Goal: Use online tool/utility: Utilize a website feature to perform a specific function

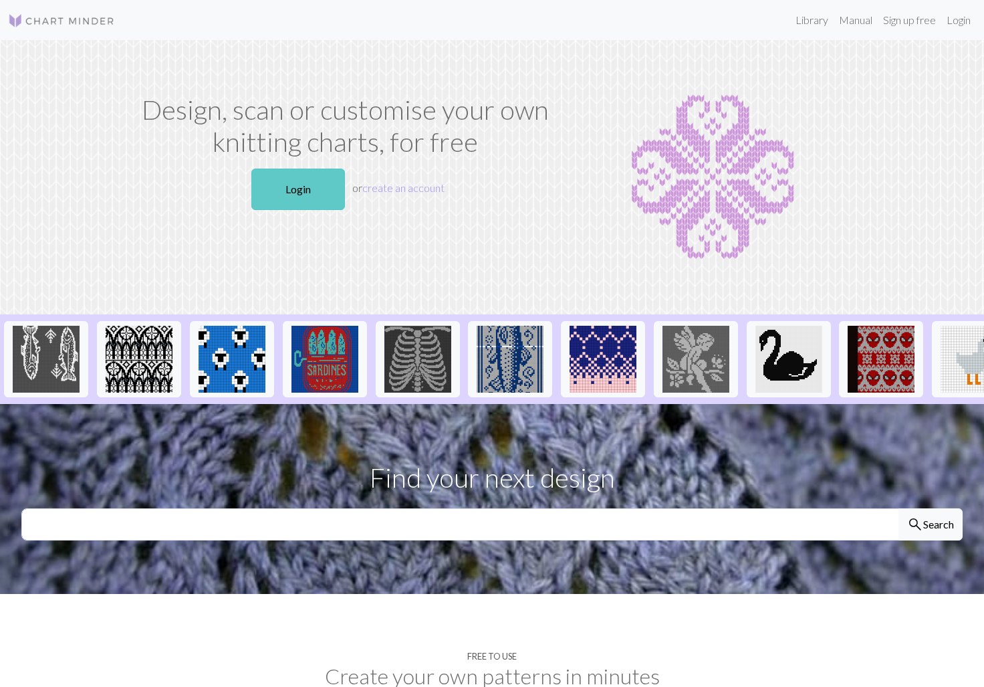
click at [279, 195] on link "Login" at bounding box center [298, 188] width 94 height 41
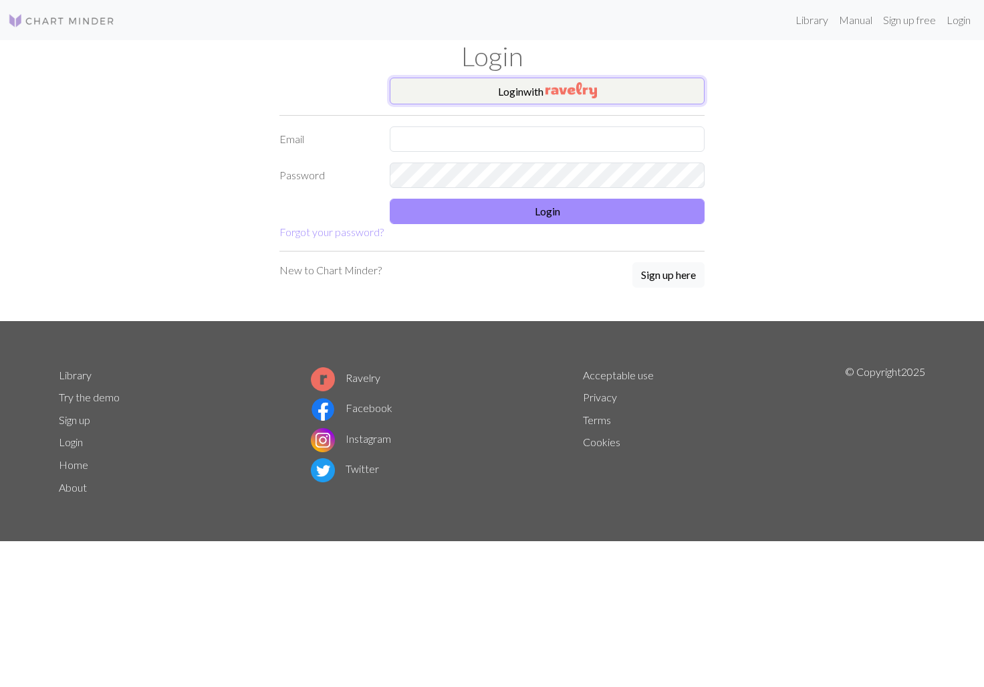
click at [510, 83] on button "Login with" at bounding box center [547, 91] width 315 height 27
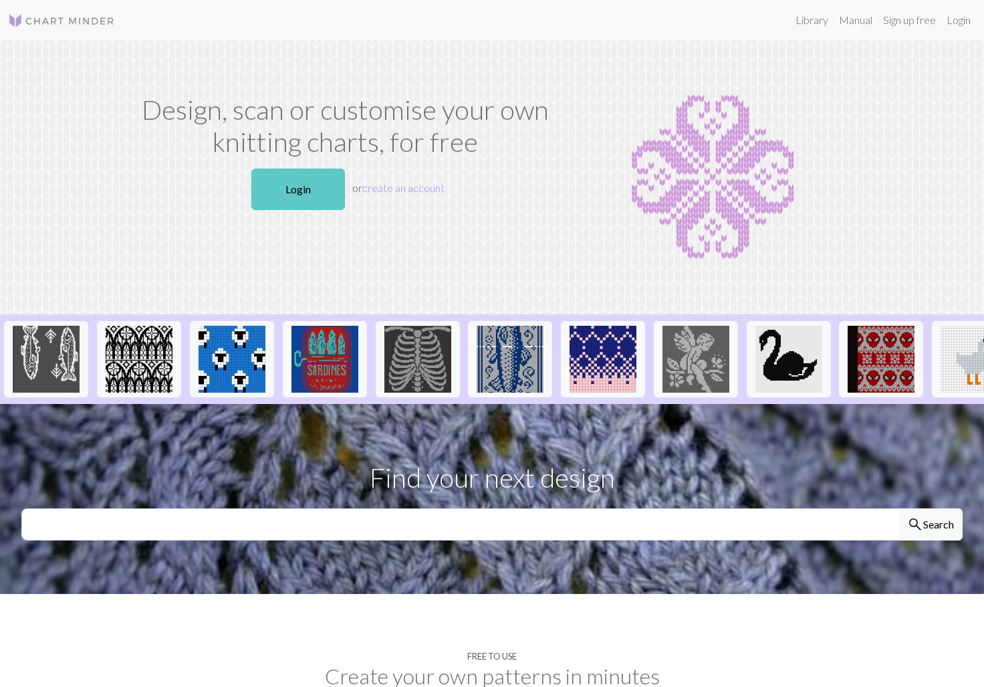
click at [269, 195] on link "Login" at bounding box center [298, 188] width 94 height 41
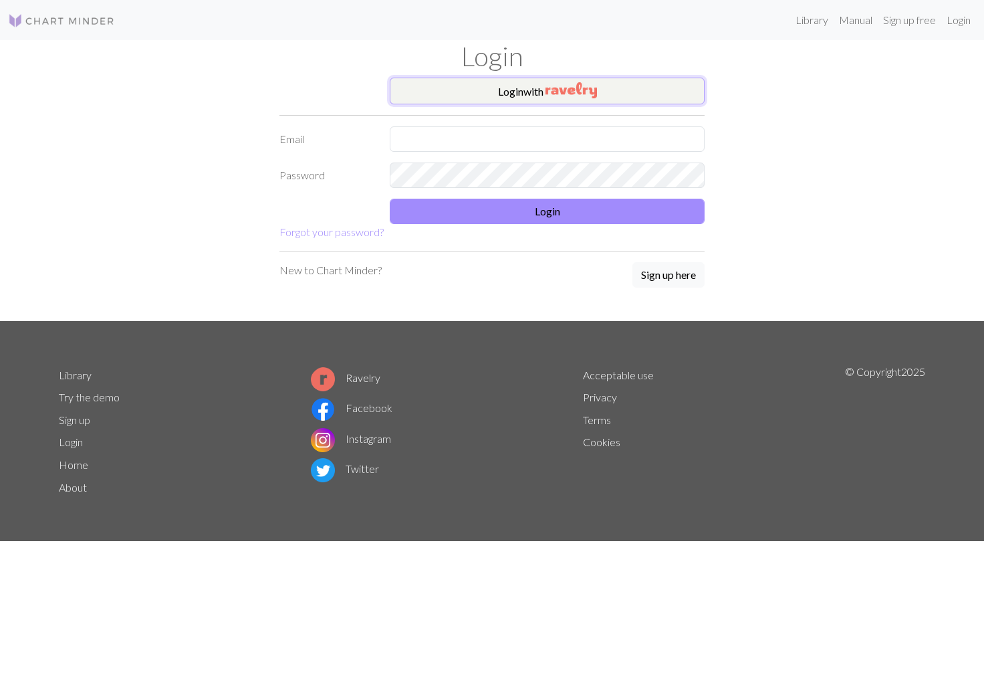
click at [508, 102] on button "Login with" at bounding box center [547, 91] width 315 height 27
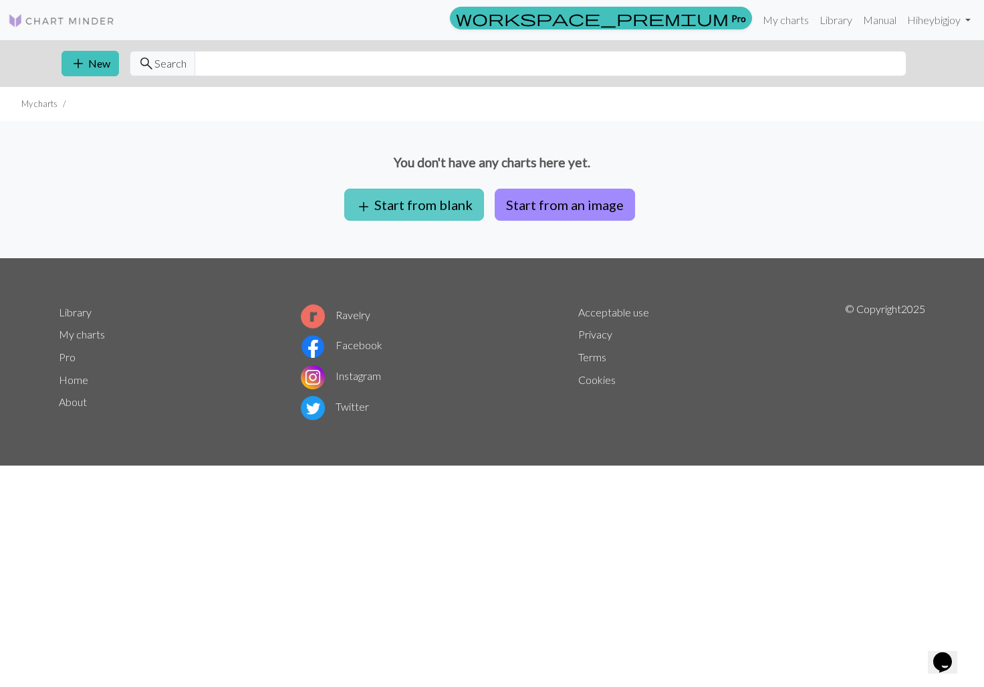
click at [390, 206] on button "add Start from blank" at bounding box center [414, 205] width 140 height 32
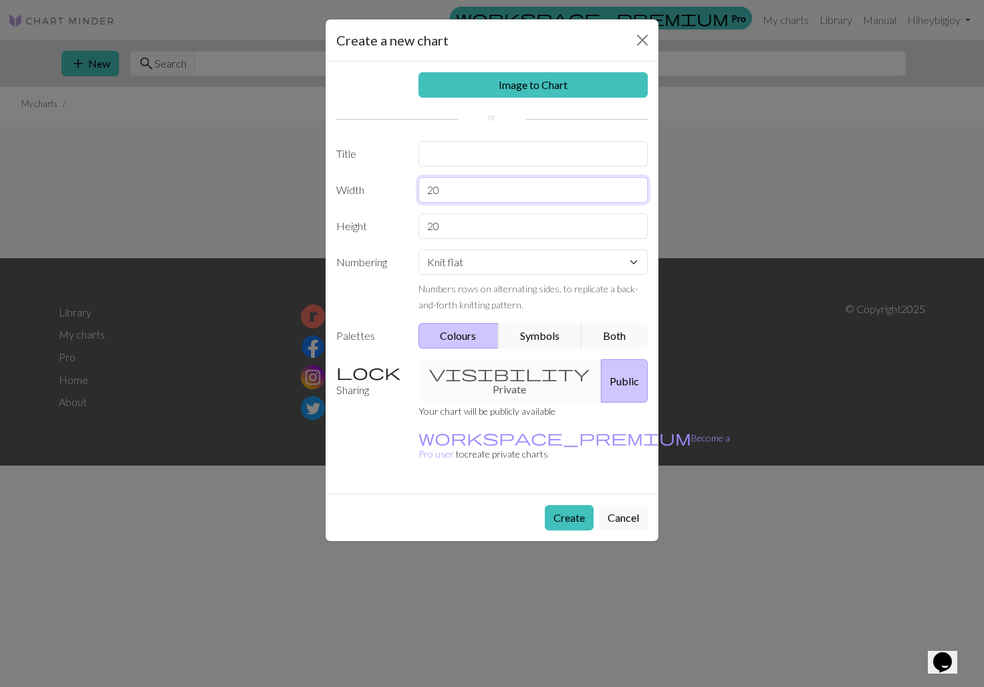
drag, startPoint x: 479, startPoint y: 188, endPoint x: 412, endPoint y: 188, distance: 66.9
click at [412, 188] on div "20" at bounding box center [533, 189] width 246 height 25
click at [493, 256] on select "Knit flat Knit in the round Lace knitting Cross stitch" at bounding box center [533, 261] width 230 height 25
click at [528, 327] on button "Symbols" at bounding box center [540, 335] width 84 height 25
click at [633, 335] on button "Both" at bounding box center [615, 335] width 67 height 25
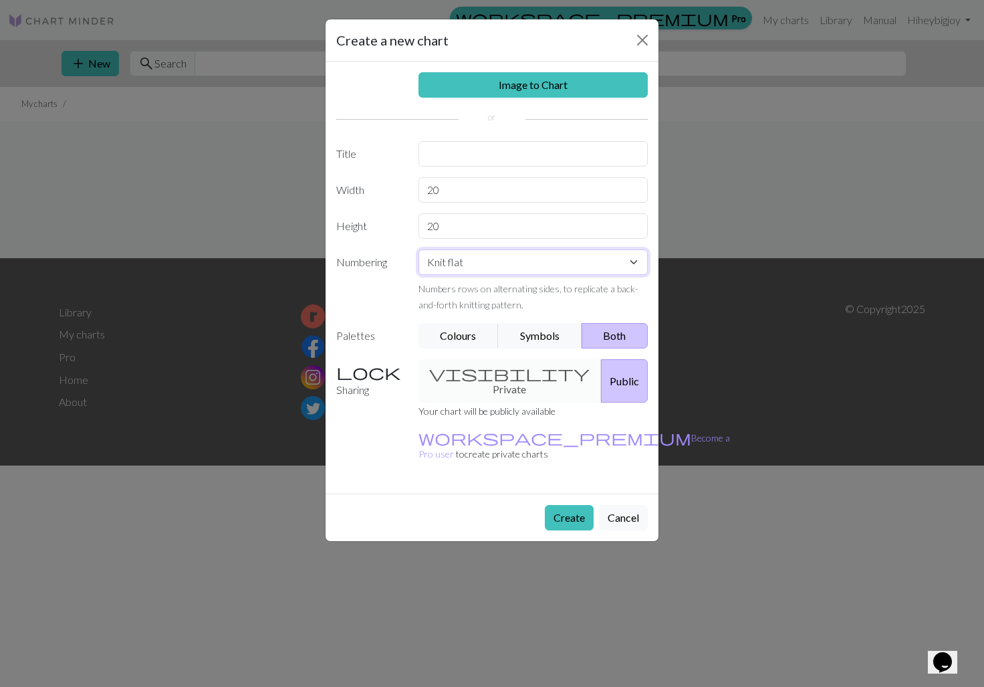
click at [487, 265] on select "Knit flat Knit in the round Lace knitting Cross stitch" at bounding box center [533, 261] width 230 height 25
drag, startPoint x: 489, startPoint y: 187, endPoint x: 400, endPoint y: 185, distance: 88.3
click at [400, 185] on div "Width 20" at bounding box center [492, 189] width 328 height 25
drag, startPoint x: 466, startPoint y: 186, endPoint x: 389, endPoint y: 186, distance: 76.9
click at [389, 186] on div "Width 100" at bounding box center [492, 189] width 328 height 25
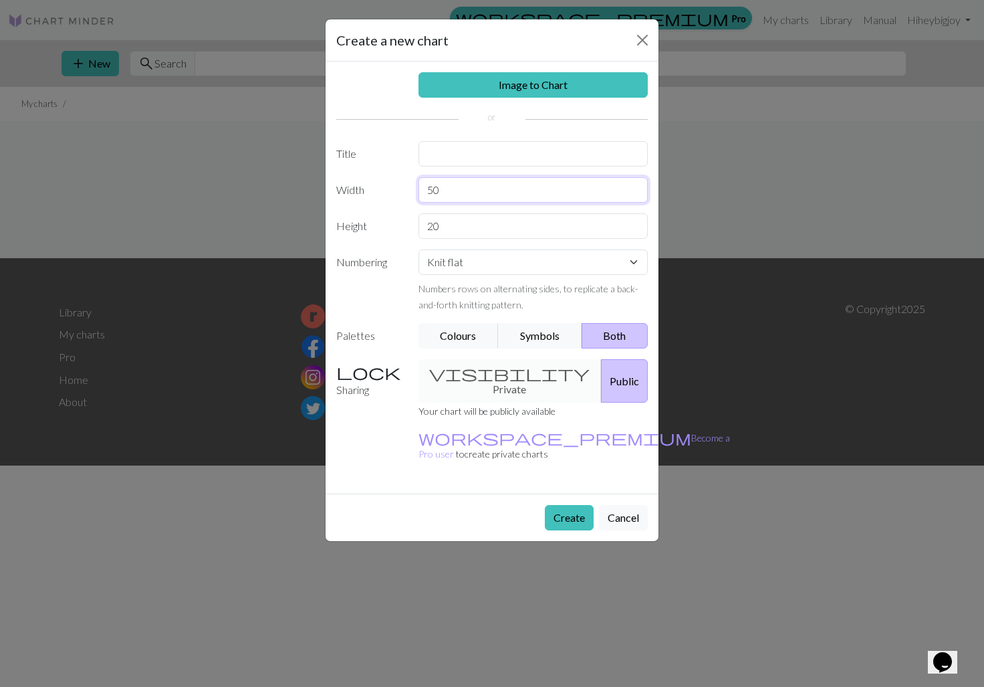
type input "50"
drag, startPoint x: 477, startPoint y: 223, endPoint x: 345, endPoint y: 223, distance: 131.7
click at [345, 223] on div "Height 20" at bounding box center [492, 225] width 328 height 25
type input "100"
click at [496, 362] on div "visibility Private Public" at bounding box center [533, 380] width 246 height 43
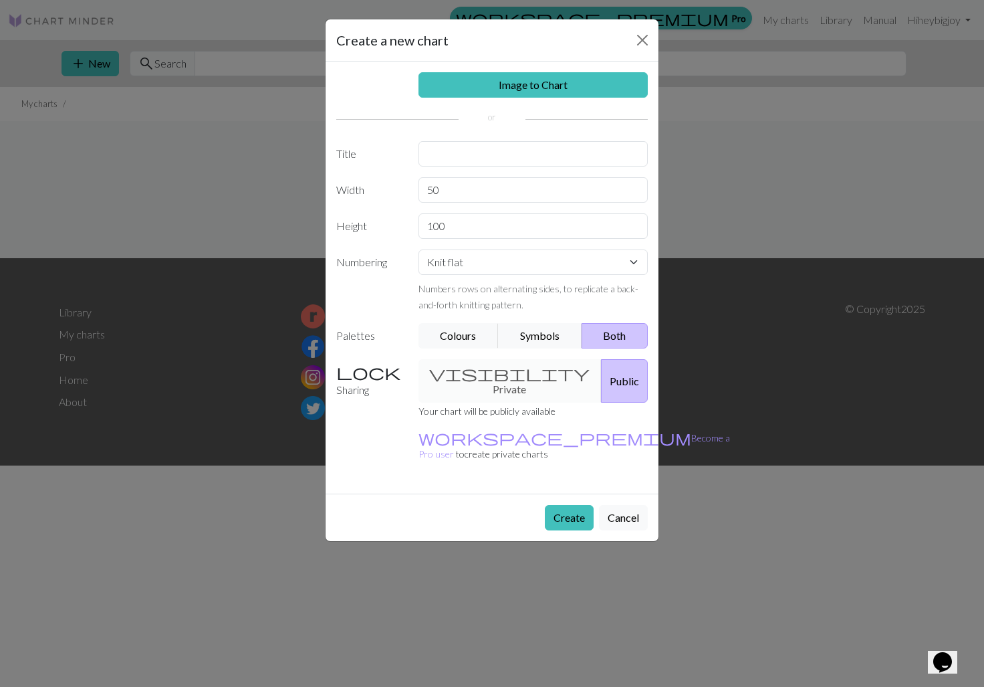
click at [496, 373] on div "visibility Private Public" at bounding box center [533, 380] width 246 height 43
click at [491, 149] on input "text" at bounding box center [533, 153] width 230 height 25
type input "Scarf"
click at [556, 499] on div "Create Cancel" at bounding box center [492, 516] width 333 height 47
click at [556, 505] on button "Create" at bounding box center [569, 517] width 49 height 25
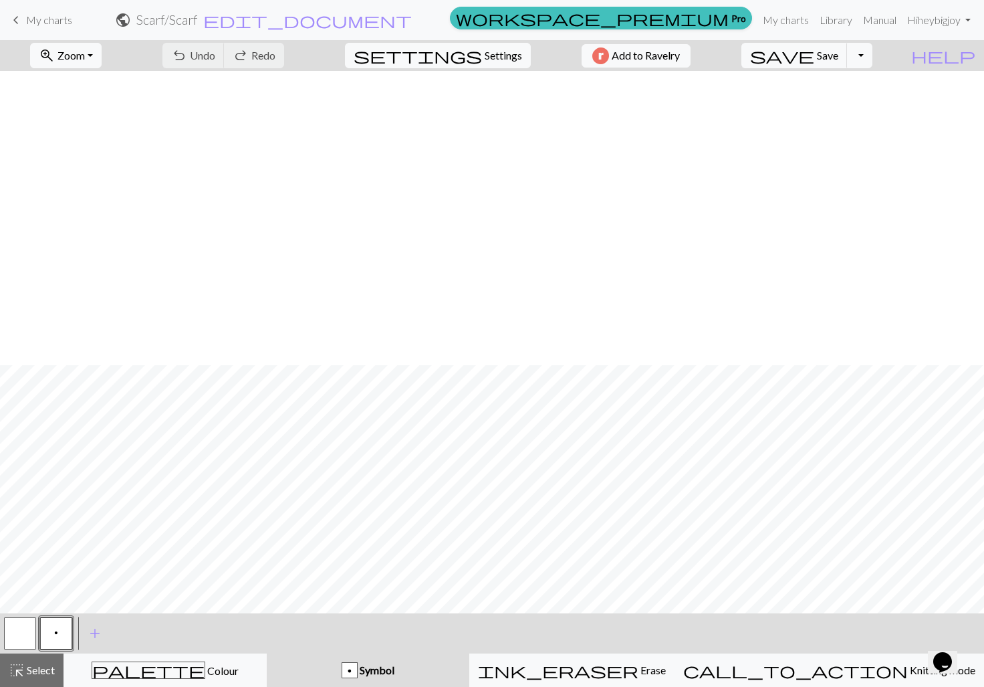
scroll to position [855, 0]
click at [166, 669] on span "palette" at bounding box center [148, 669] width 112 height 19
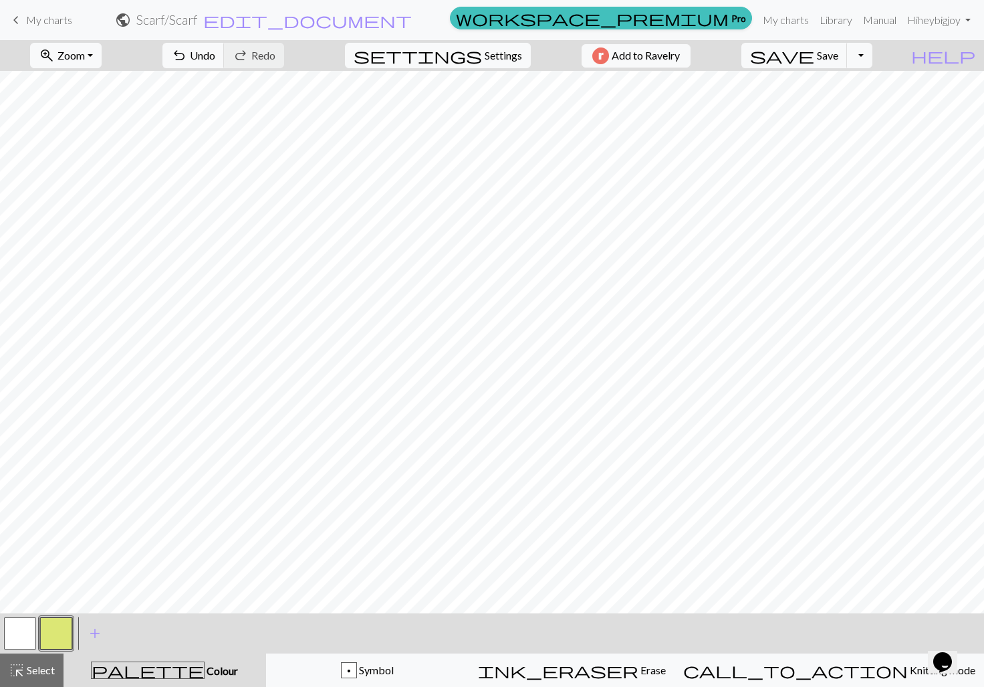
click at [55, 628] on button "button" at bounding box center [56, 633] width 32 height 32
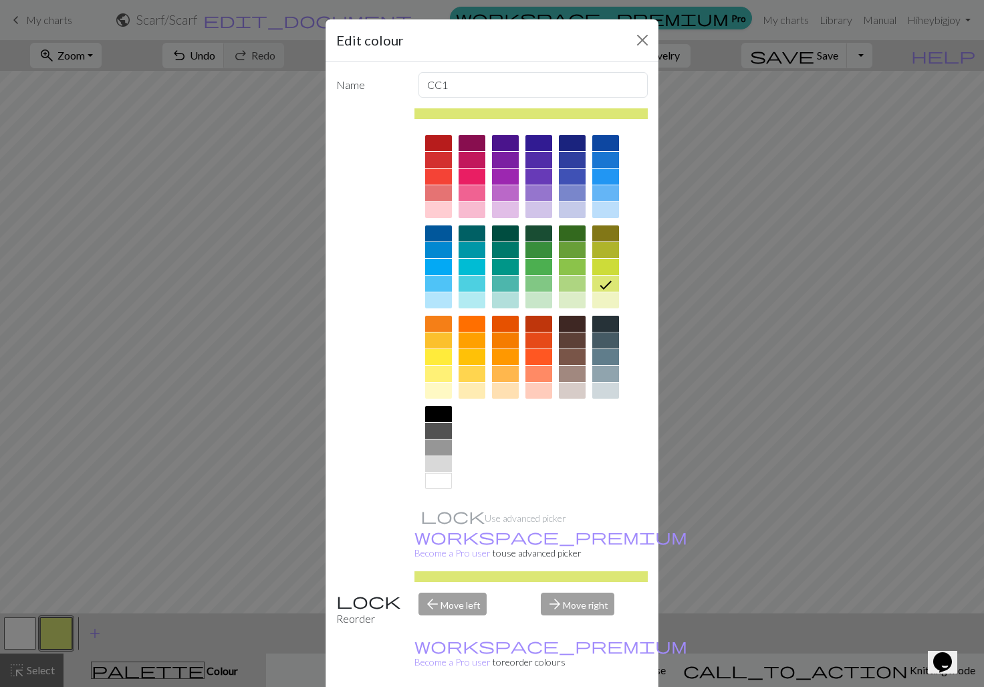
click at [603, 326] on div at bounding box center [605, 324] width 27 height 16
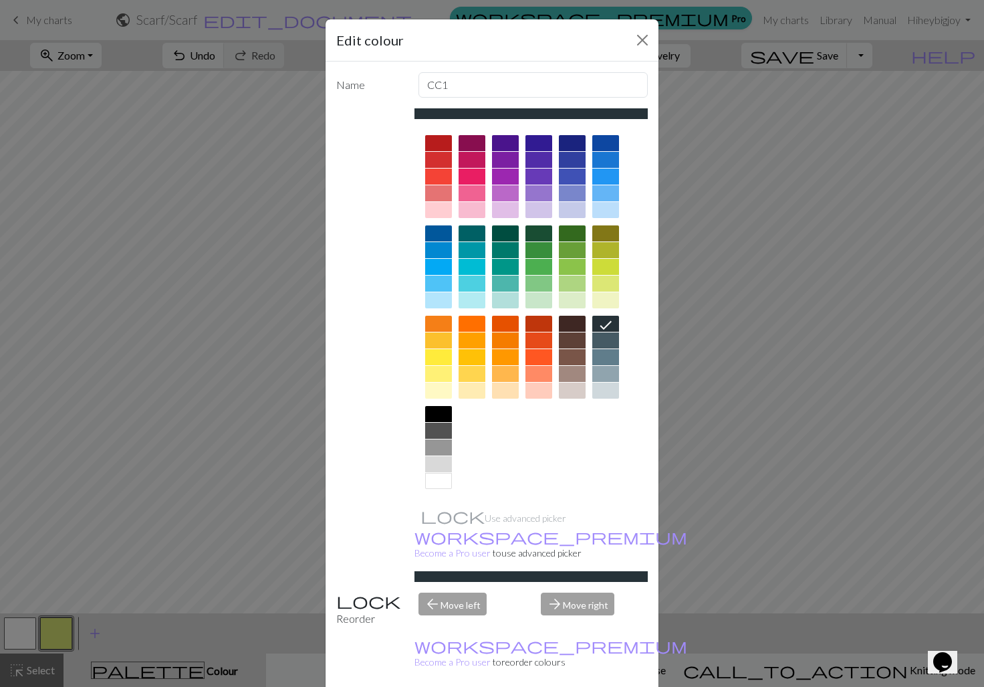
click at [790, 390] on div "Edit colour Name CC1 Use advanced picker workspace_premium Become a Pro user to…" at bounding box center [492, 343] width 984 height 687
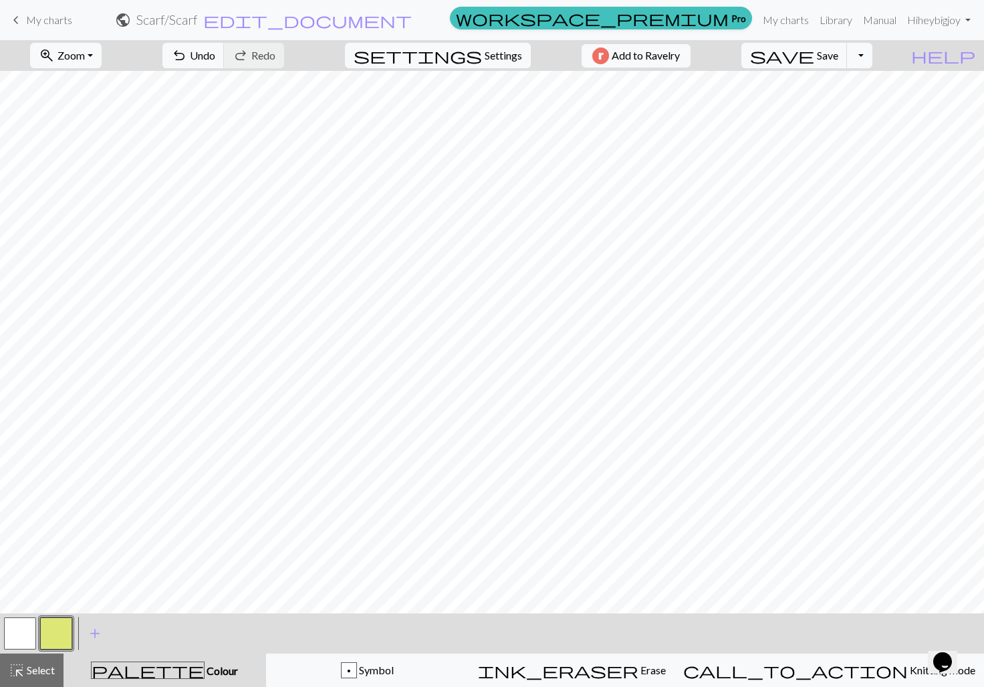
click at [62, 631] on button "button" at bounding box center [56, 633] width 32 height 32
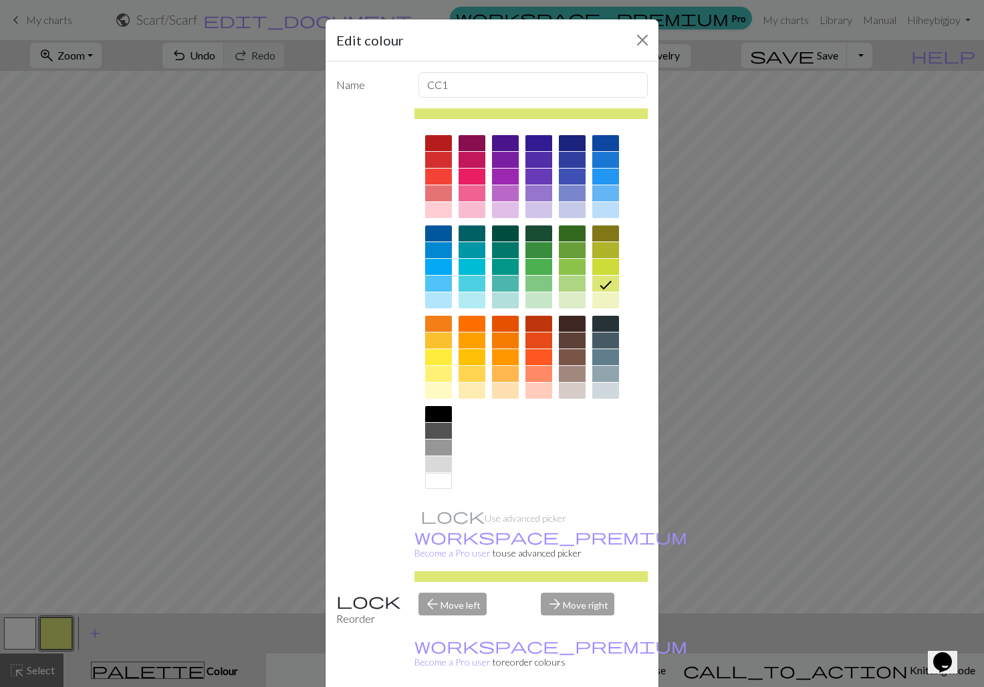
click at [465, 148] on div at bounding box center [472, 143] width 27 height 16
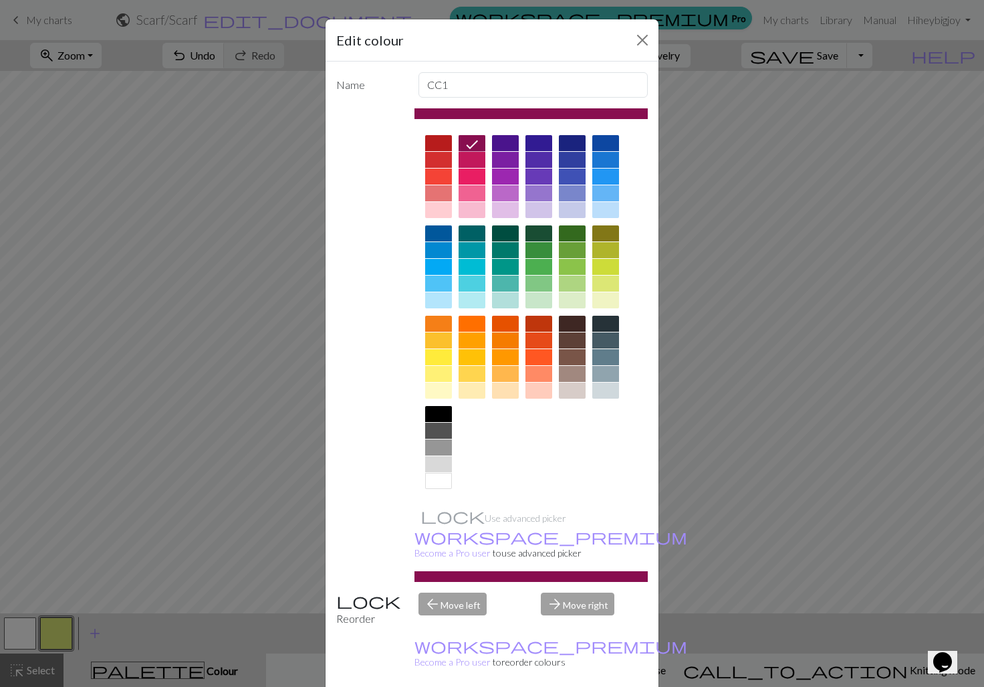
click at [443, 148] on div at bounding box center [438, 143] width 27 height 16
click at [445, 156] on div at bounding box center [438, 160] width 27 height 16
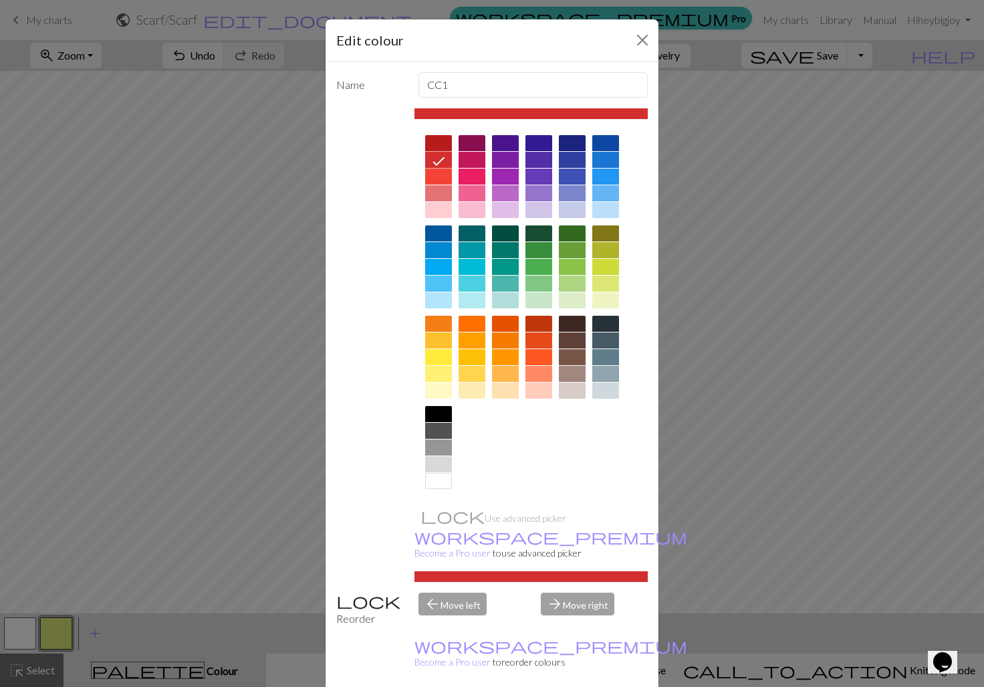
click at [578, 340] on div at bounding box center [572, 340] width 27 height 16
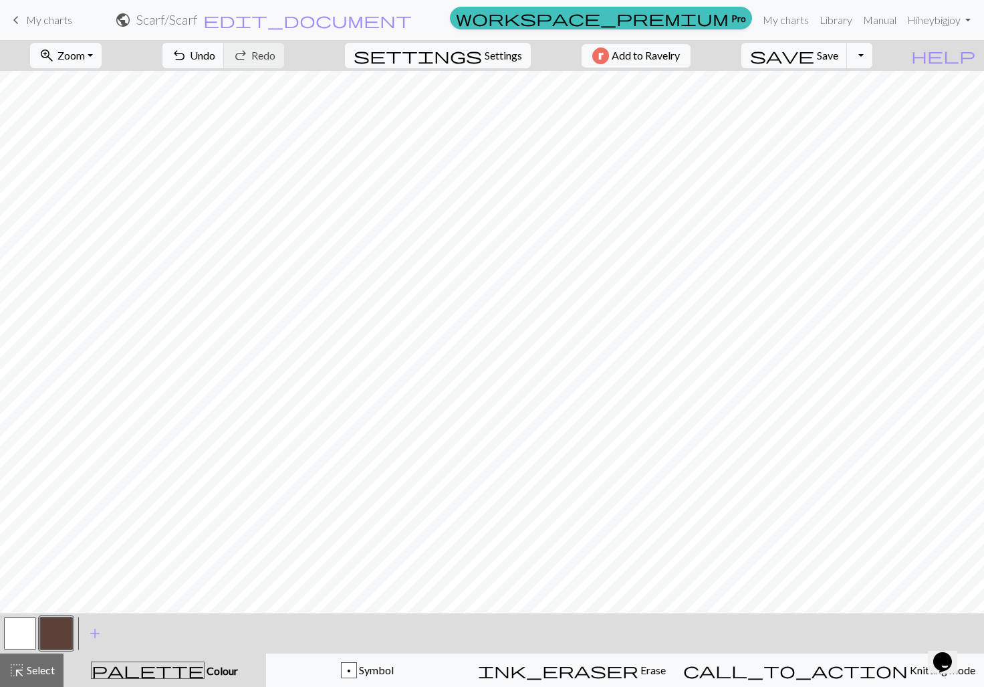
click at [27, 628] on button "button" at bounding box center [20, 633] width 32 height 32
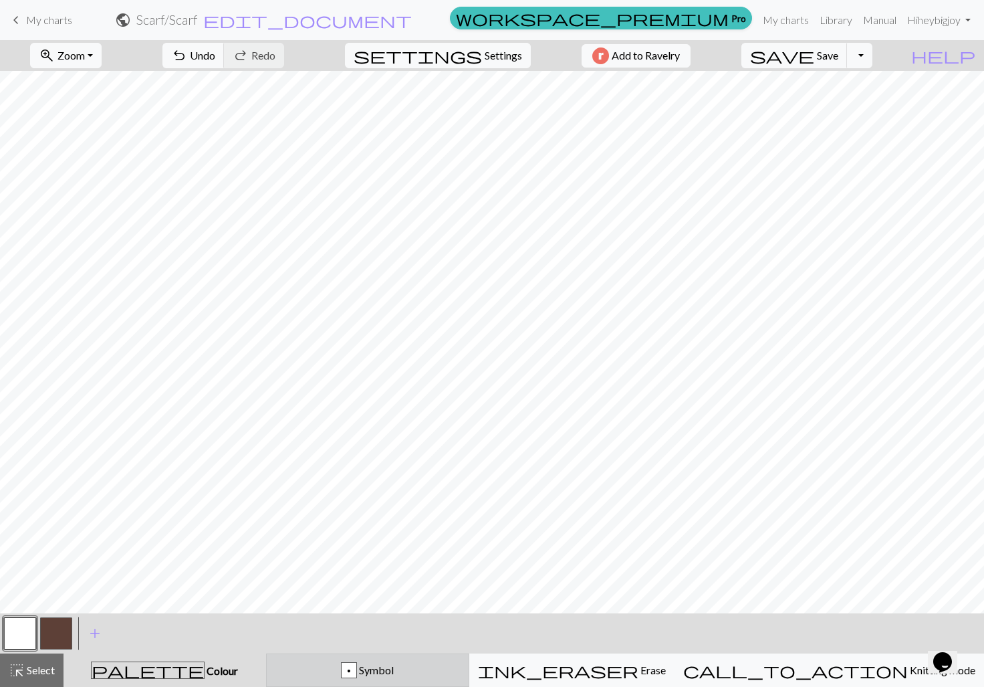
click at [443, 671] on div "p Symbol" at bounding box center [368, 670] width 186 height 16
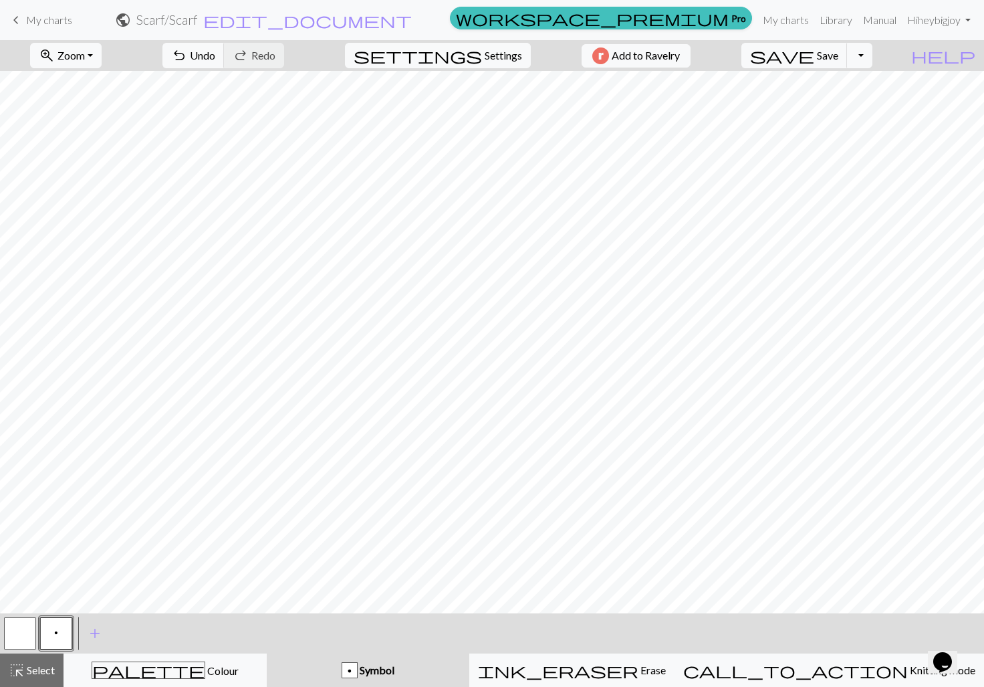
click at [70, 632] on button "p" at bounding box center [56, 633] width 32 height 32
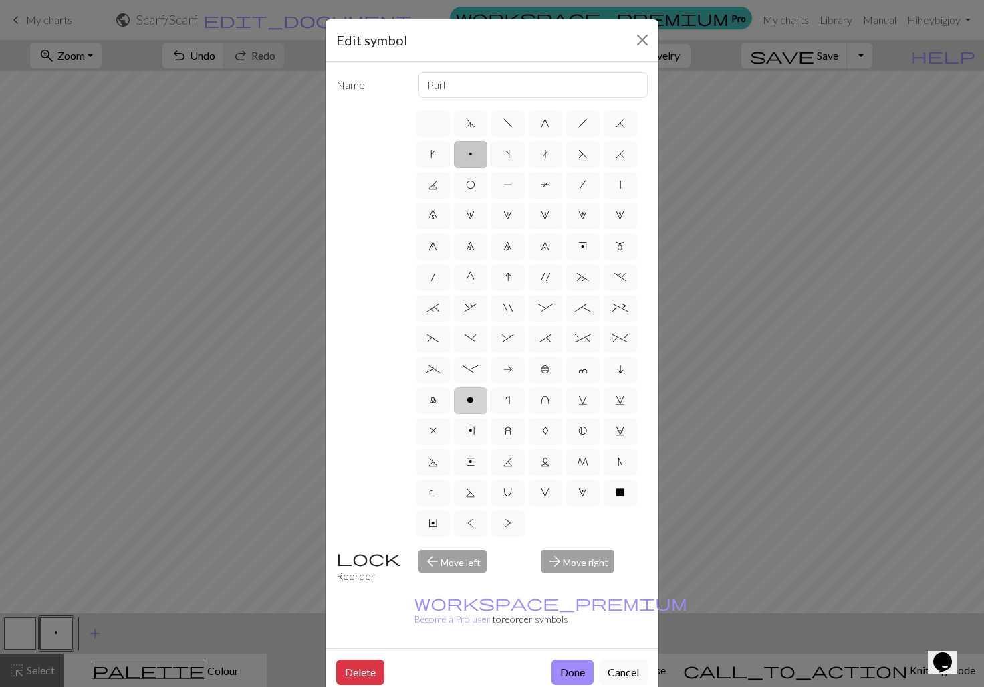
click at [473, 404] on span "o" at bounding box center [470, 399] width 7 height 11
click at [473, 400] on input "o" at bounding box center [471, 396] width 9 height 9
radio input "true"
type input "purl"
click at [650, 37] on button "Close" at bounding box center [642, 39] width 21 height 21
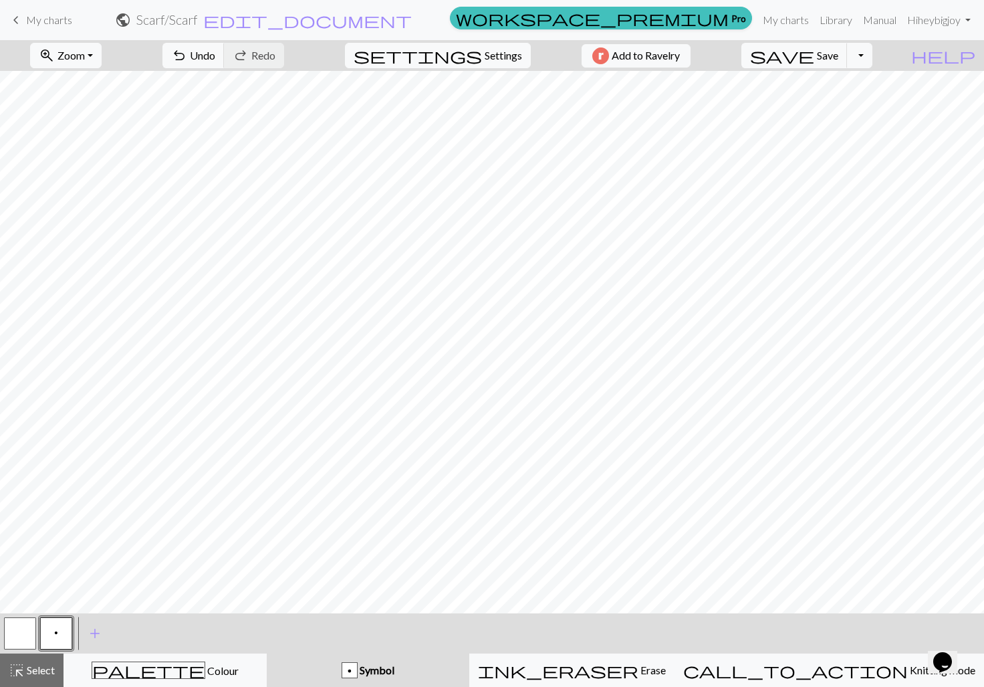
click at [21, 646] on button "button" at bounding box center [20, 633] width 32 height 32
click at [197, 662] on div "palette Colour Colour" at bounding box center [165, 669] width 186 height 17
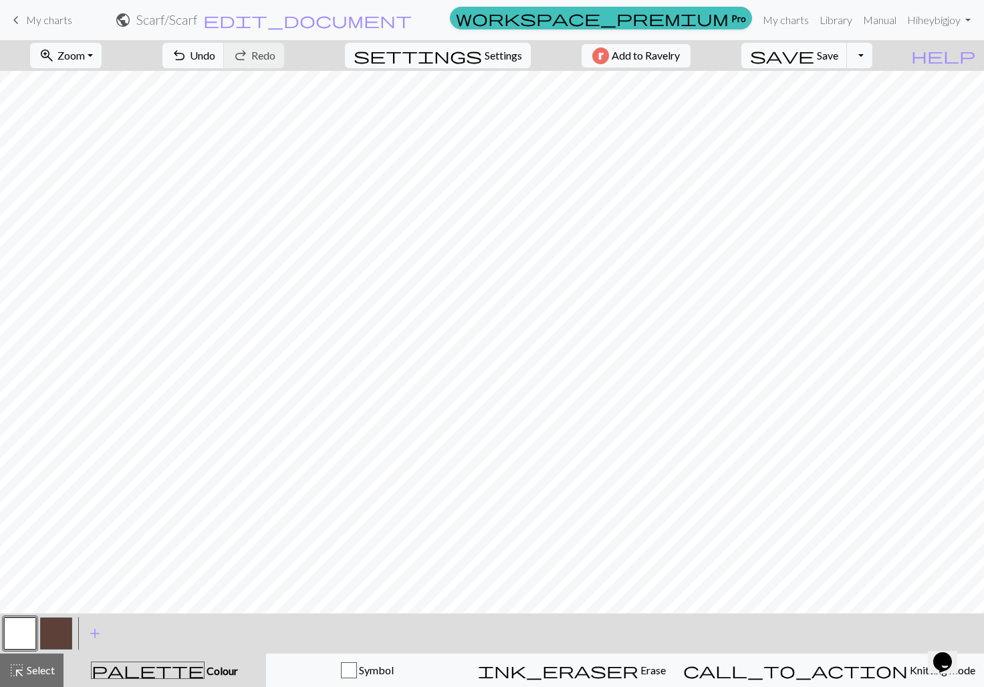
click at [47, 638] on button "button" at bounding box center [56, 633] width 32 height 32
click at [55, 63] on span "zoom_in" at bounding box center [47, 55] width 16 height 19
click at [99, 159] on button "50%" at bounding box center [84, 160] width 106 height 21
click at [98, 63] on button "zoom_in Zoom Zoom" at bounding box center [66, 55] width 72 height 25
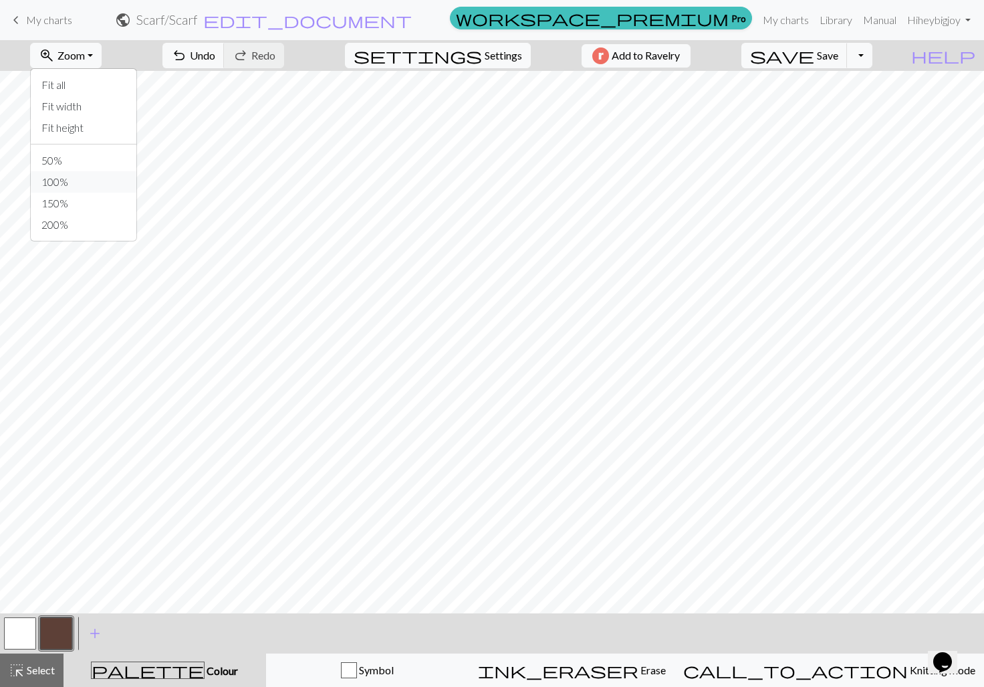
click at [114, 178] on button "100%" at bounding box center [84, 181] width 106 height 21
click at [102, 51] on button "zoom_in Zoom Zoom" at bounding box center [66, 55] width 72 height 25
click at [118, 126] on button "Fit height" at bounding box center [84, 127] width 106 height 21
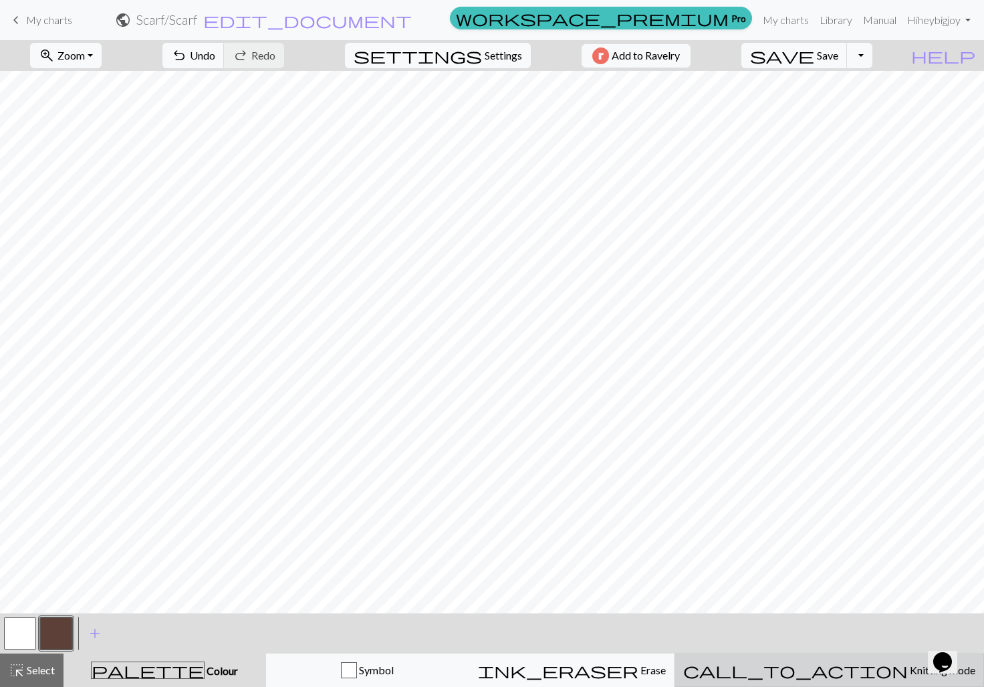
click at [842, 671] on span "call_to_action" at bounding box center [795, 669] width 225 height 19
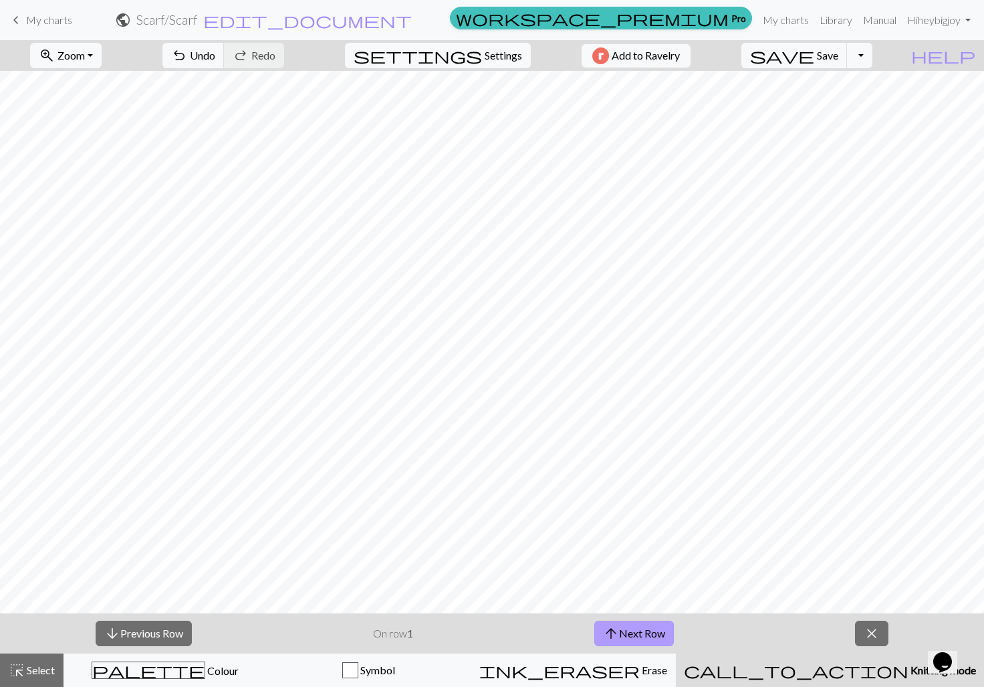
click at [646, 640] on button "arrow_upward Next Row" at bounding box center [634, 632] width 80 height 25
click at [137, 626] on button "arrow_downward Previous Row" at bounding box center [144, 632] width 96 height 25
click at [856, 632] on button "close" at bounding box center [871, 632] width 33 height 25
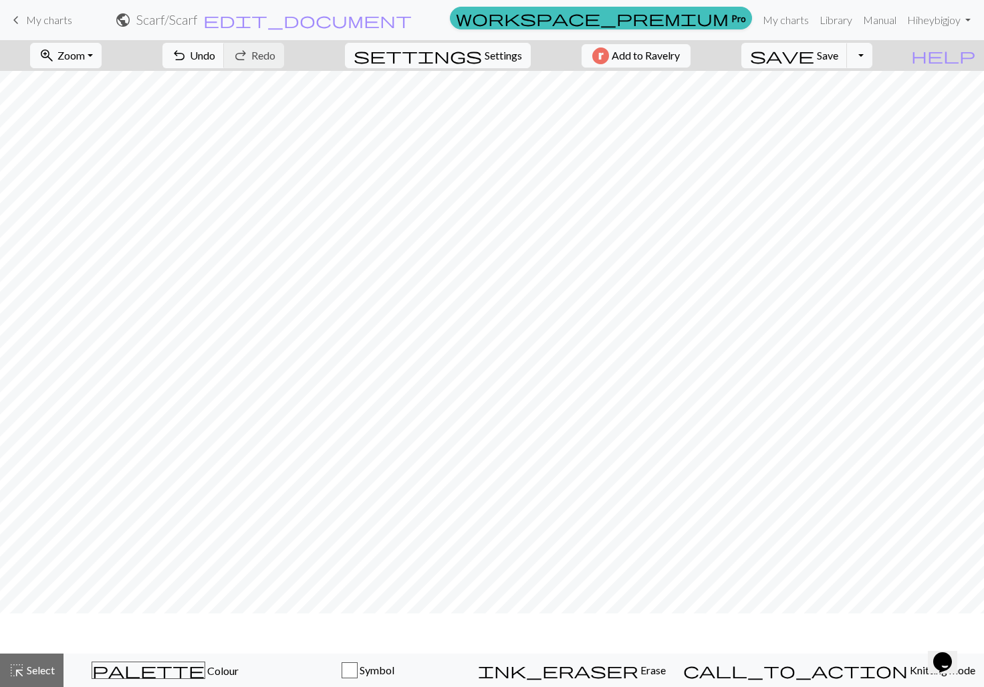
scroll to position [133, 0]
click at [783, 25] on link "My charts" at bounding box center [785, 20] width 57 height 27
click at [814, 61] on span "save" at bounding box center [782, 55] width 64 height 19
click at [838, 55] on span "Save" at bounding box center [827, 55] width 21 height 13
click at [799, 15] on div "Chart saved" at bounding box center [492, 26] width 984 height 53
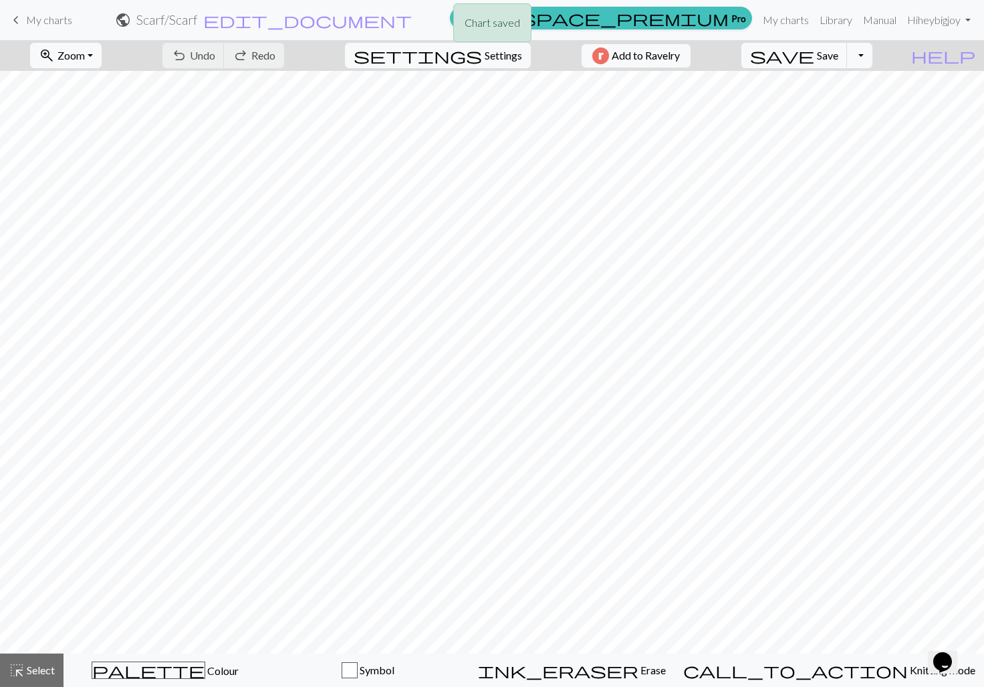
click at [816, 21] on div "Chart saved" at bounding box center [492, 26] width 984 height 53
click at [831, 21] on link "Library" at bounding box center [835, 20] width 43 height 27
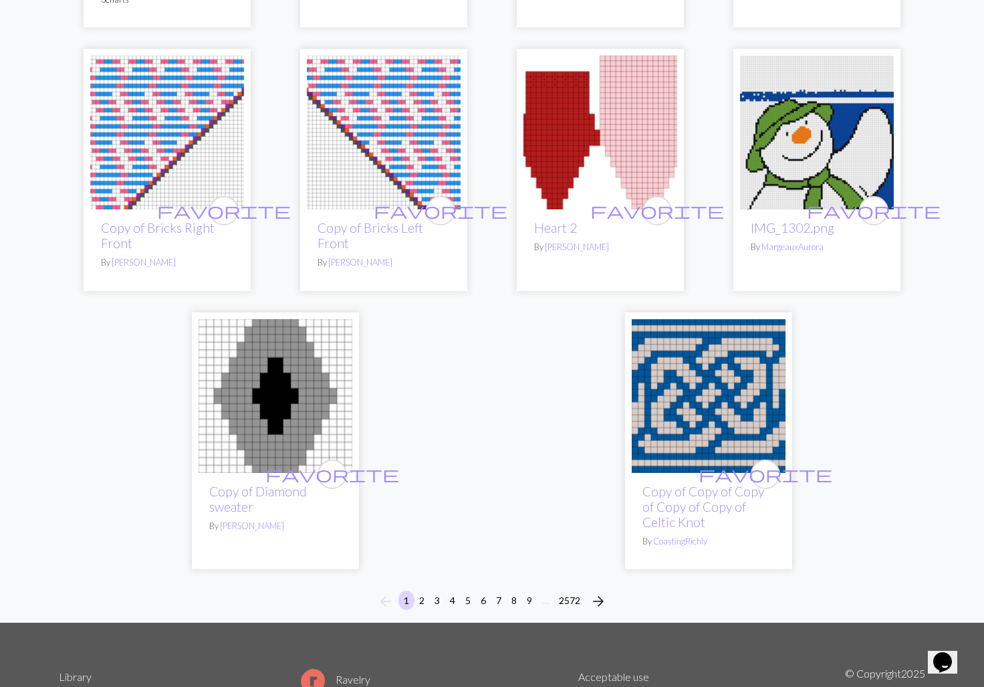
scroll to position [3341, 0]
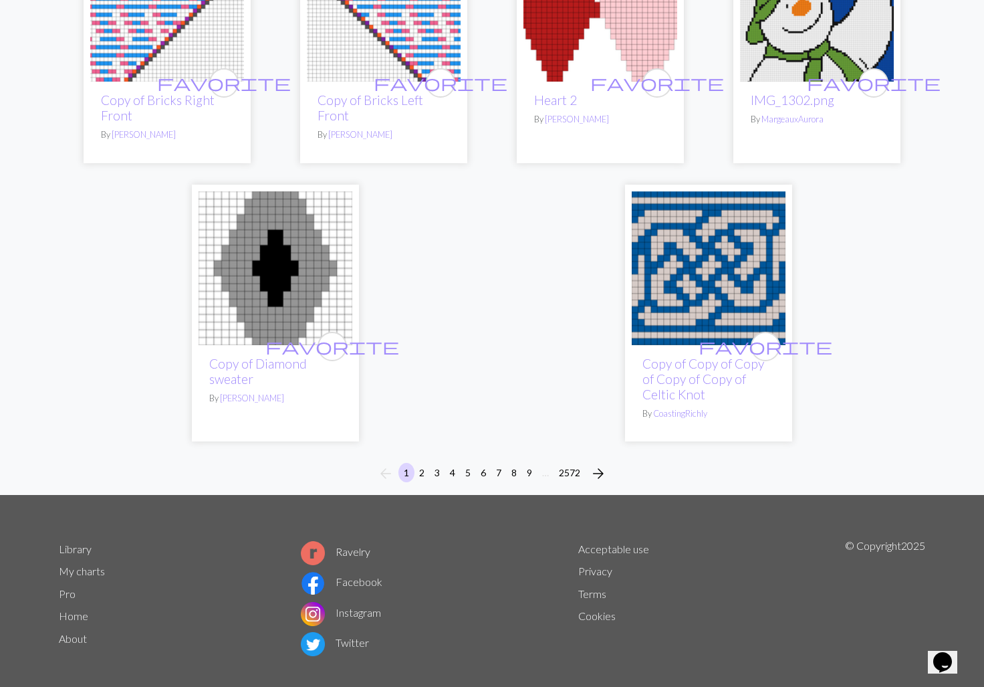
click at [705, 275] on img at bounding box center [709, 268] width 154 height 154
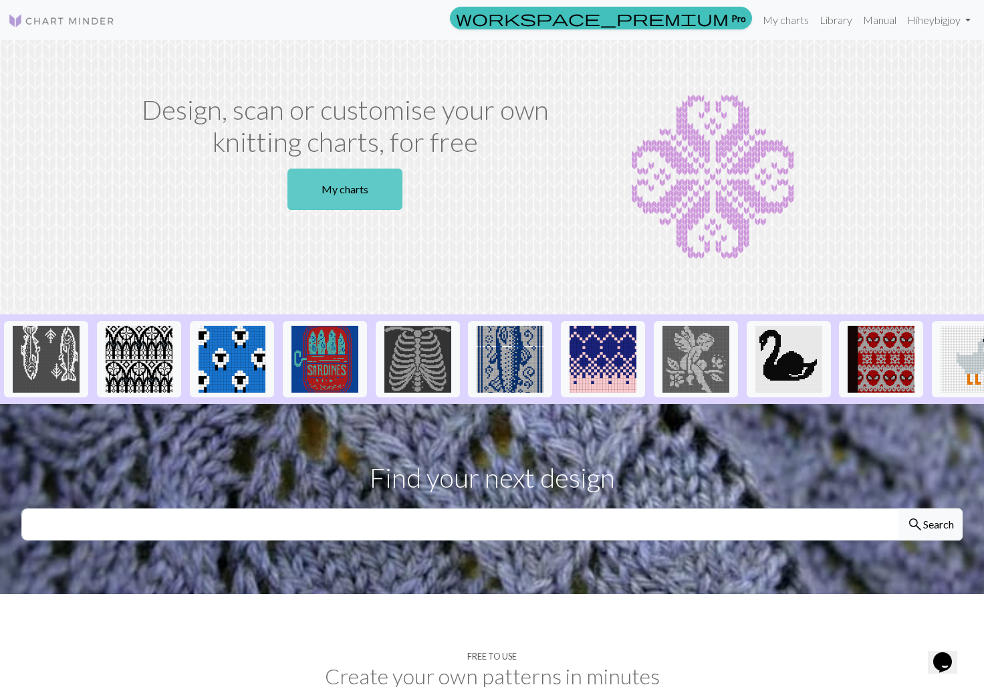
click at [326, 203] on link "My charts" at bounding box center [344, 188] width 115 height 41
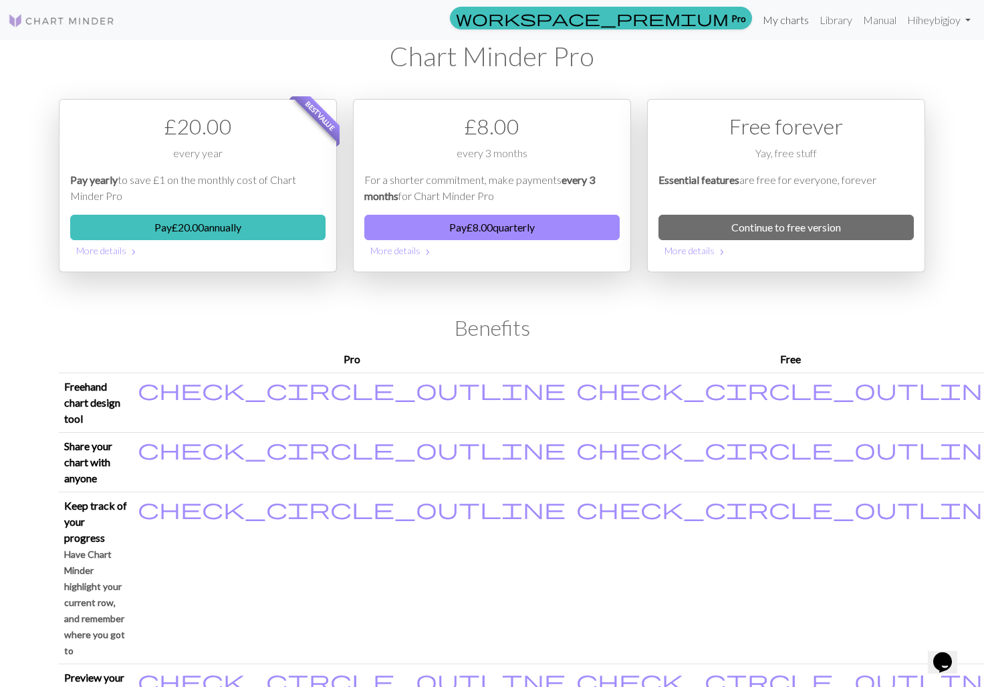
click at [796, 23] on link "My charts" at bounding box center [785, 20] width 57 height 27
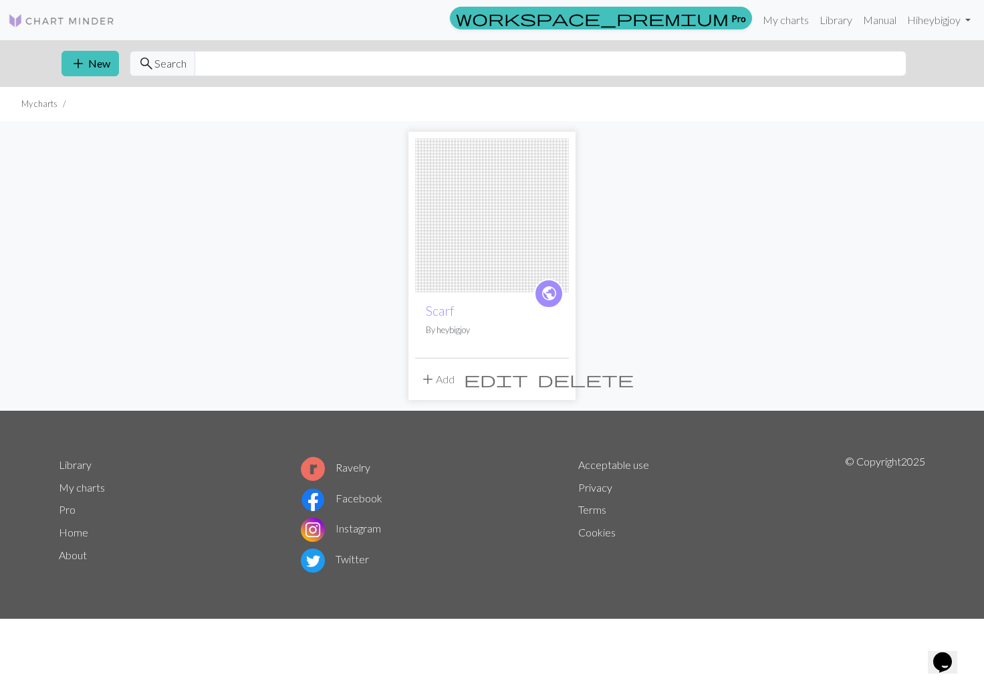
click at [497, 245] on img at bounding box center [492, 215] width 154 height 154
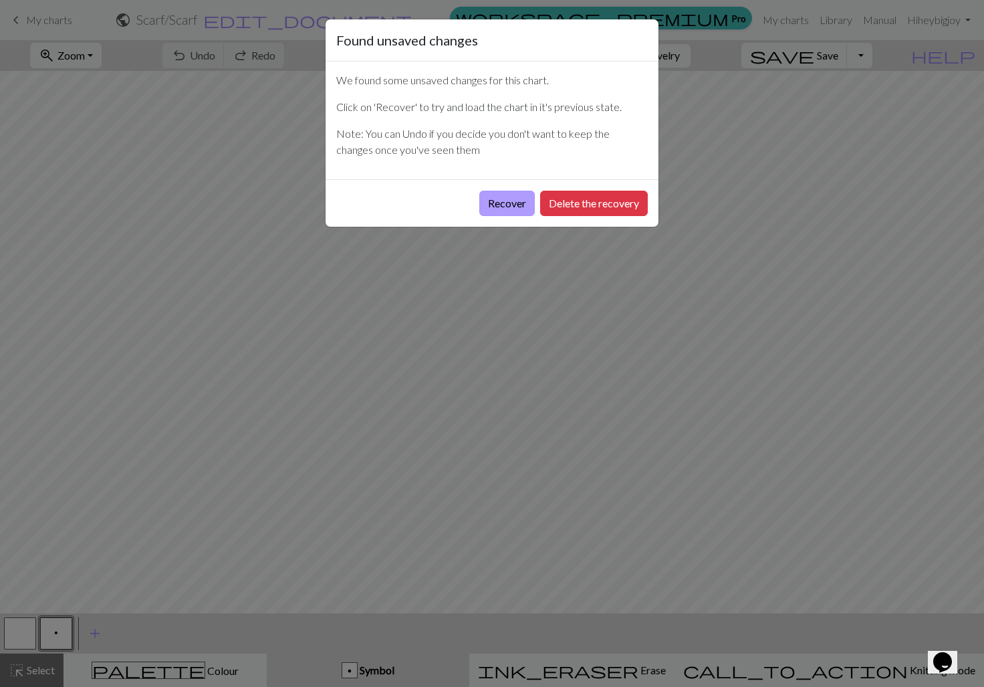
click at [514, 207] on button "Recover" at bounding box center [506, 203] width 55 height 25
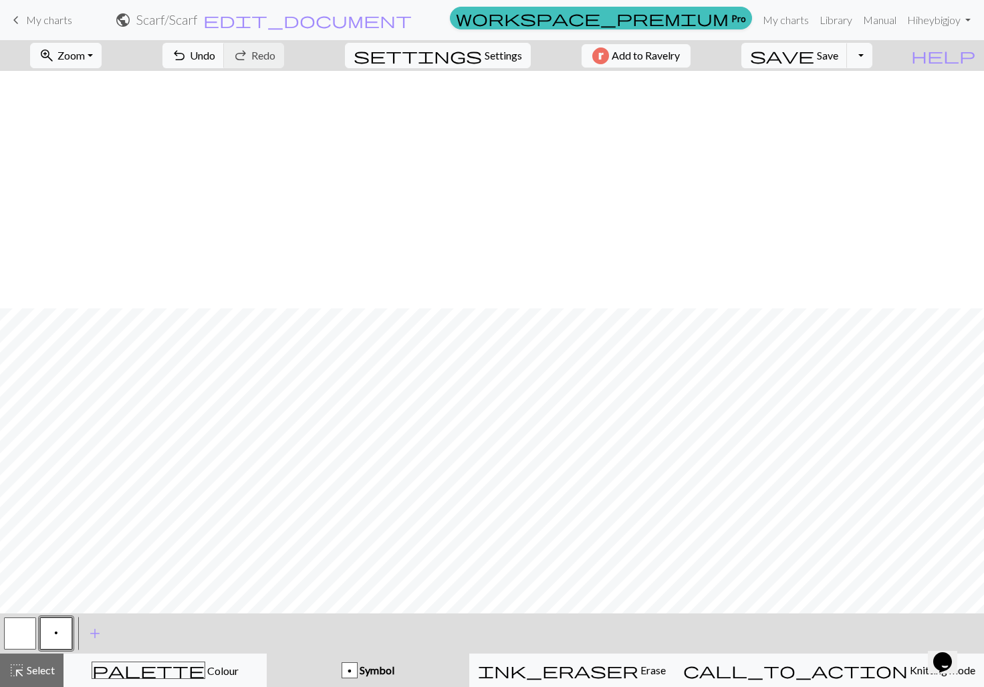
scroll to position [855, 0]
click at [33, 638] on button "button" at bounding box center [20, 633] width 32 height 32
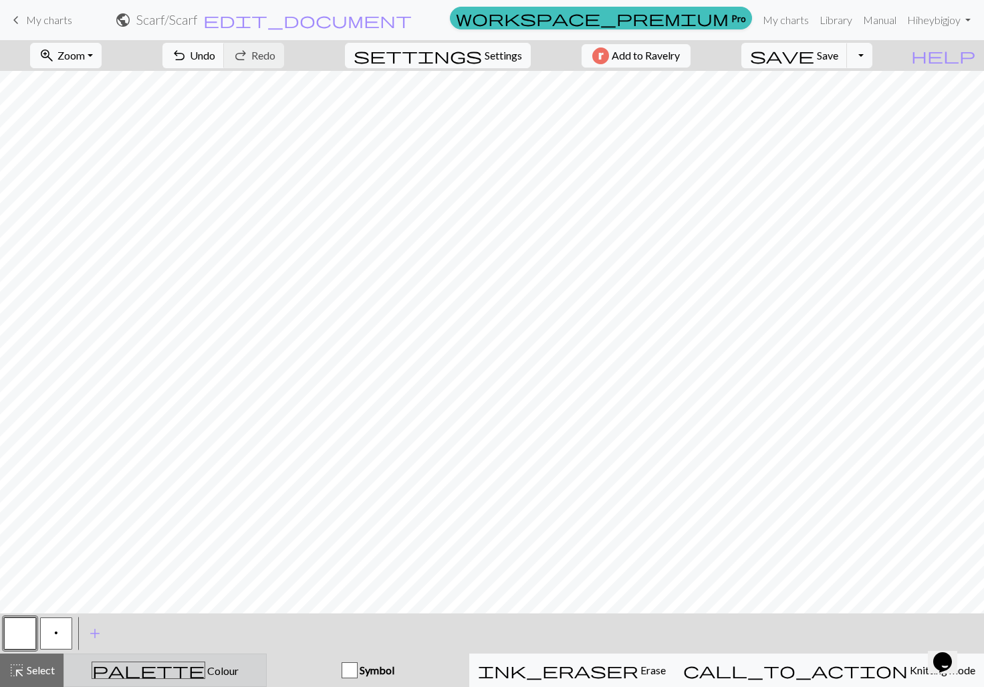
click at [135, 668] on div "palette Colour Colour" at bounding box center [165, 669] width 186 height 17
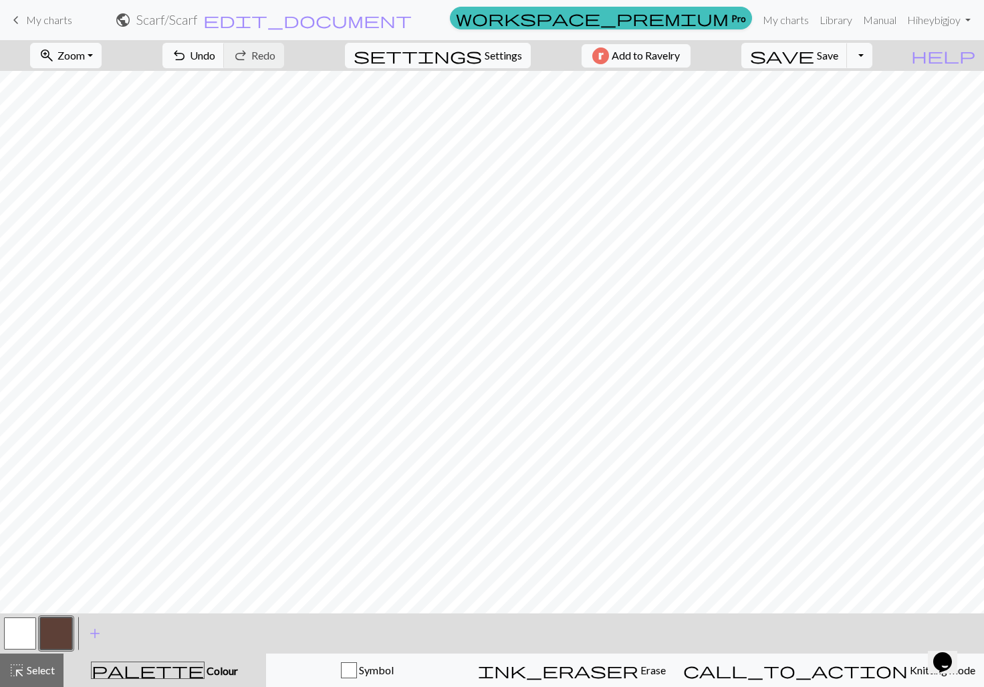
click at [39, 638] on div at bounding box center [56, 633] width 36 height 36
click at [11, 628] on button "button" at bounding box center [20, 633] width 32 height 32
click at [56, 642] on button "button" at bounding box center [56, 633] width 32 height 32
click at [13, 632] on button "button" at bounding box center [20, 633] width 32 height 32
click at [71, 624] on button "button" at bounding box center [56, 633] width 32 height 32
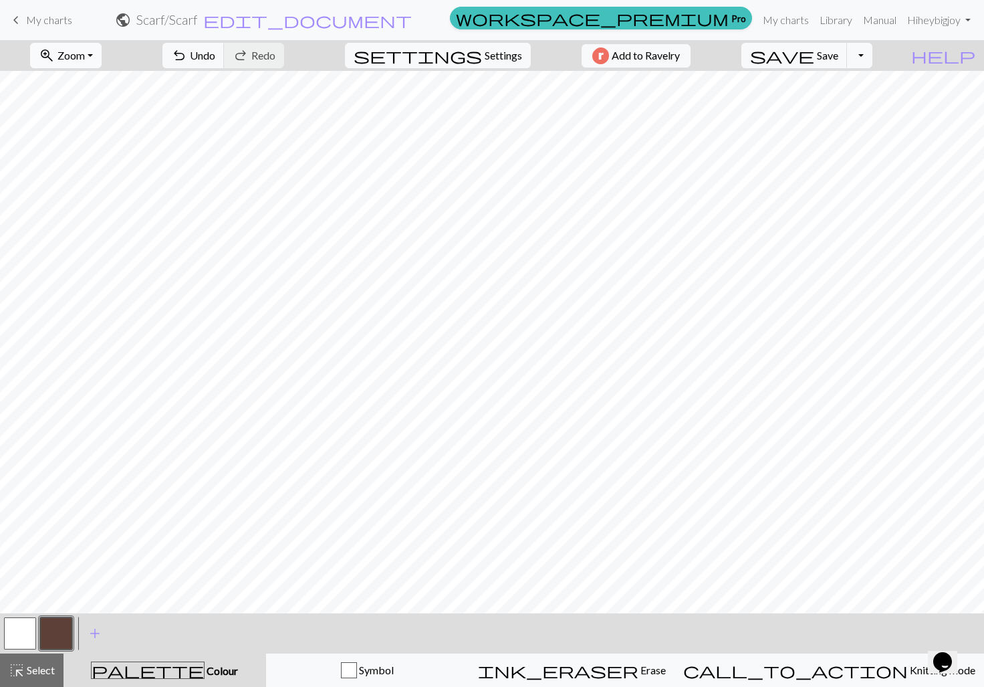
click at [85, 49] on span "Zoom" at bounding box center [70, 55] width 27 height 13
click at [95, 81] on button "Fit all" at bounding box center [84, 84] width 106 height 21
click at [28, 626] on button "button" at bounding box center [20, 633] width 32 height 32
click at [59, 638] on button "button" at bounding box center [56, 633] width 32 height 32
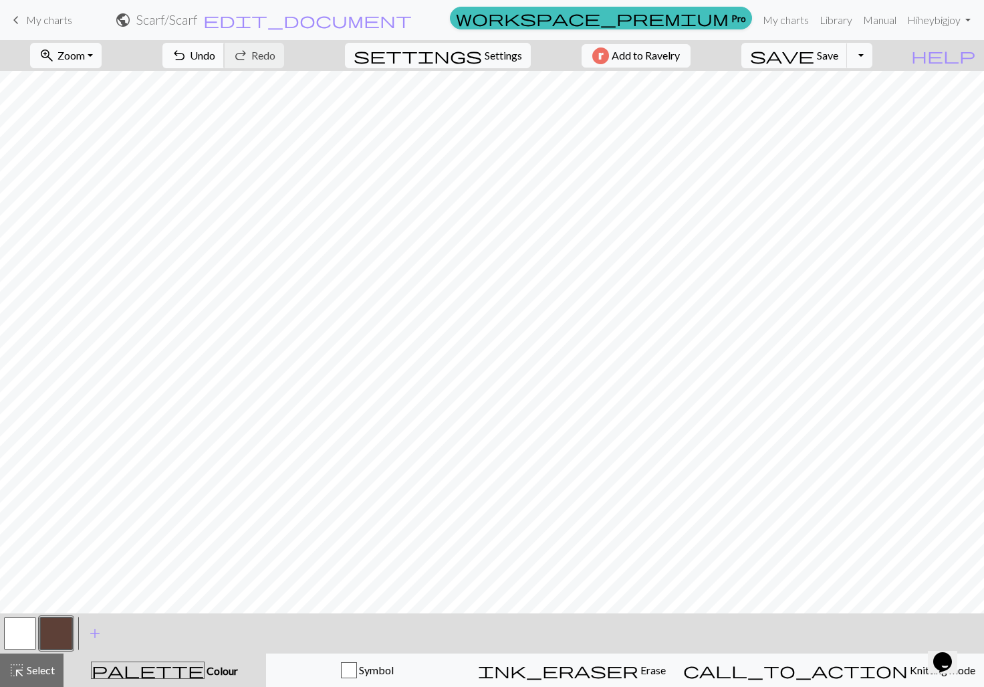
click at [187, 60] on span "undo" at bounding box center [179, 55] width 16 height 19
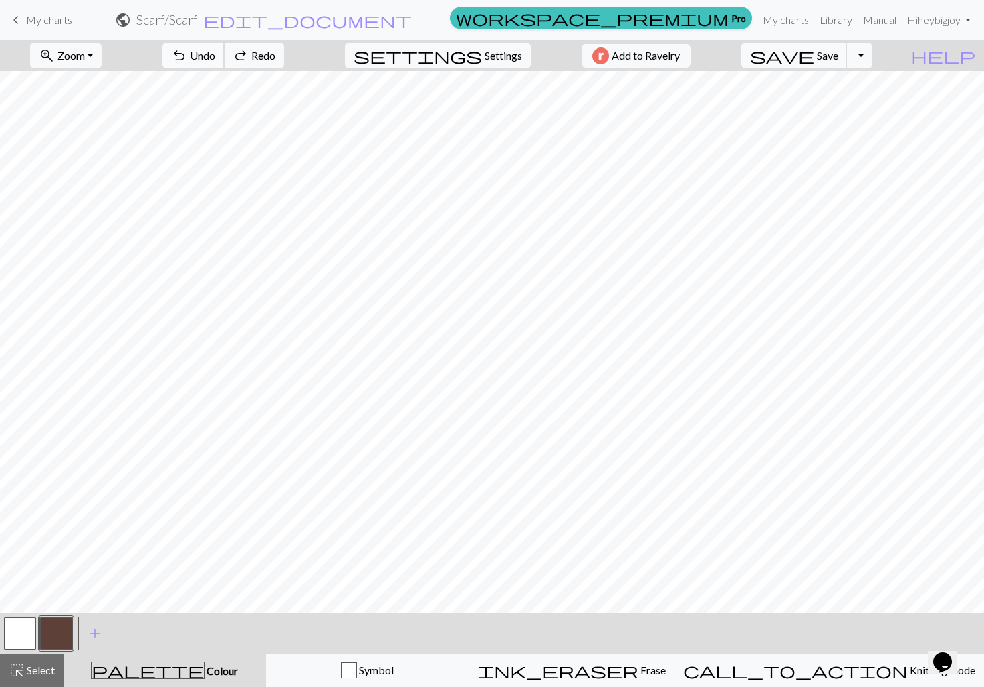
click at [187, 60] on span "undo" at bounding box center [179, 55] width 16 height 19
click at [35, 639] on div at bounding box center [20, 633] width 36 height 36
click at [10, 626] on button "button" at bounding box center [20, 633] width 32 height 32
